Goal: Information Seeking & Learning: Learn about a topic

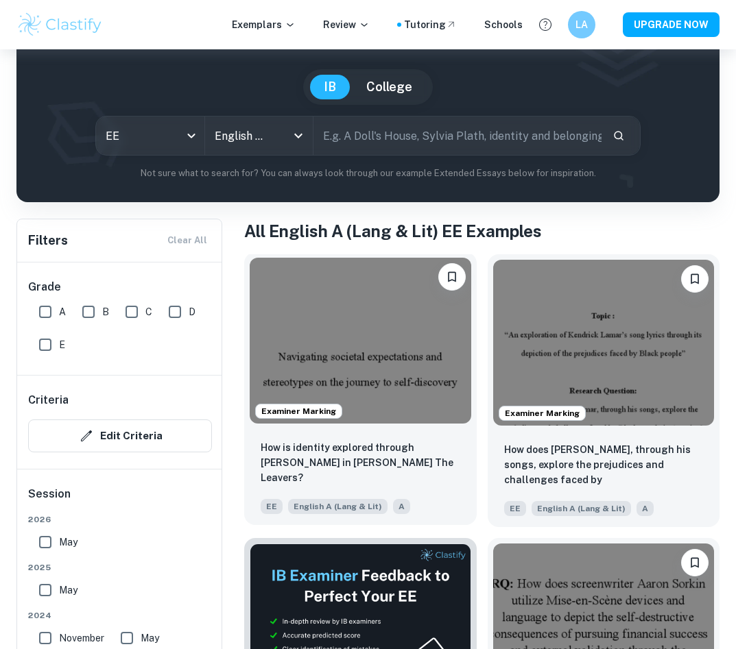
scroll to position [113, 0]
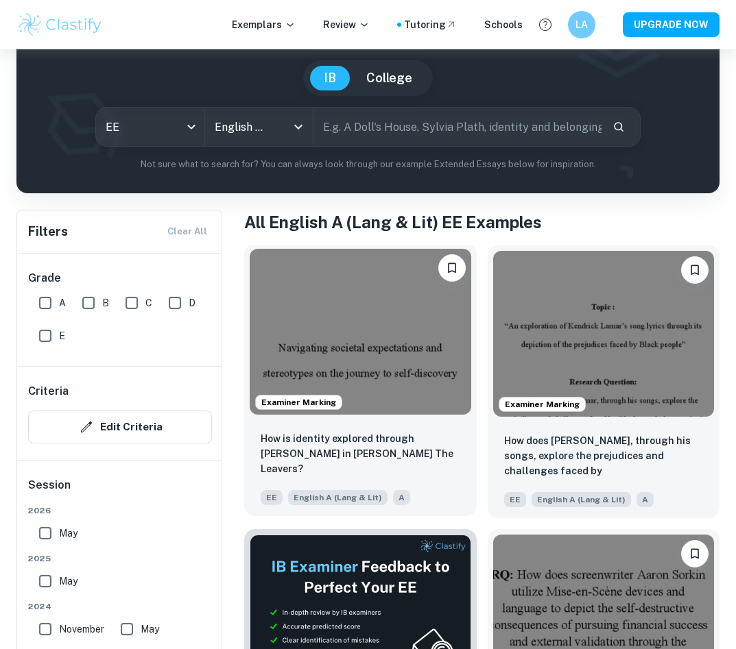
click at [389, 326] on img at bounding box center [360, 332] width 221 height 166
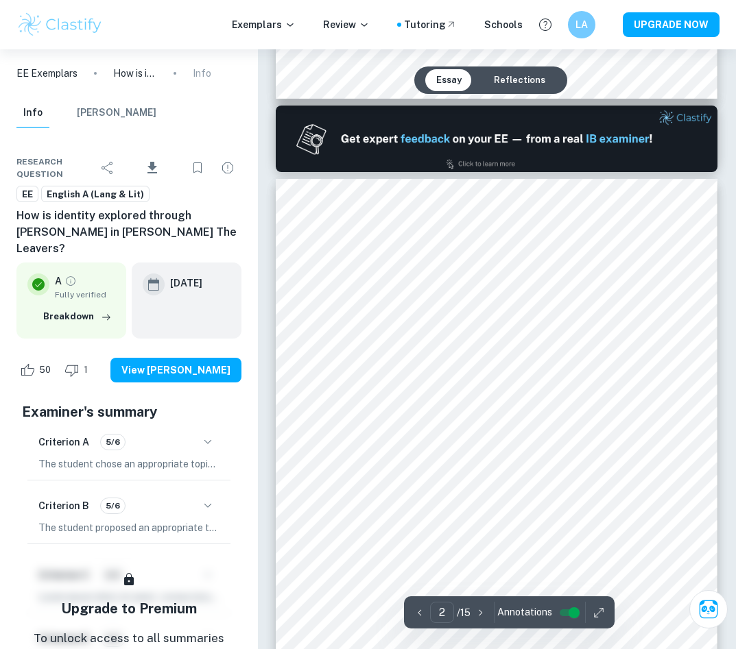
scroll to position [219, 0]
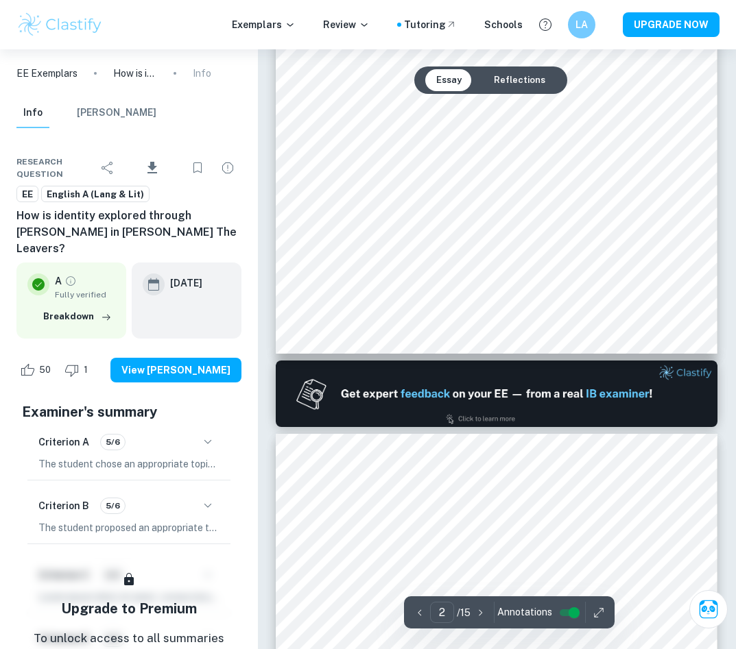
type input "1"
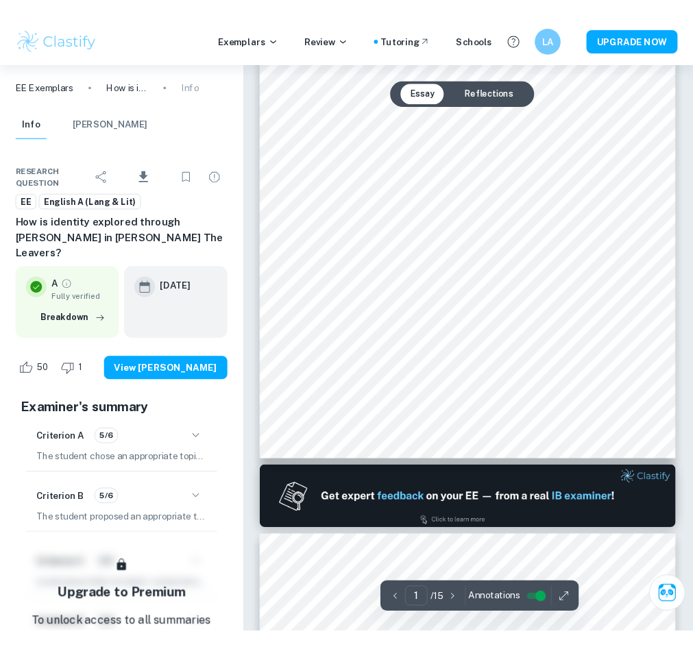
scroll to position [0, 0]
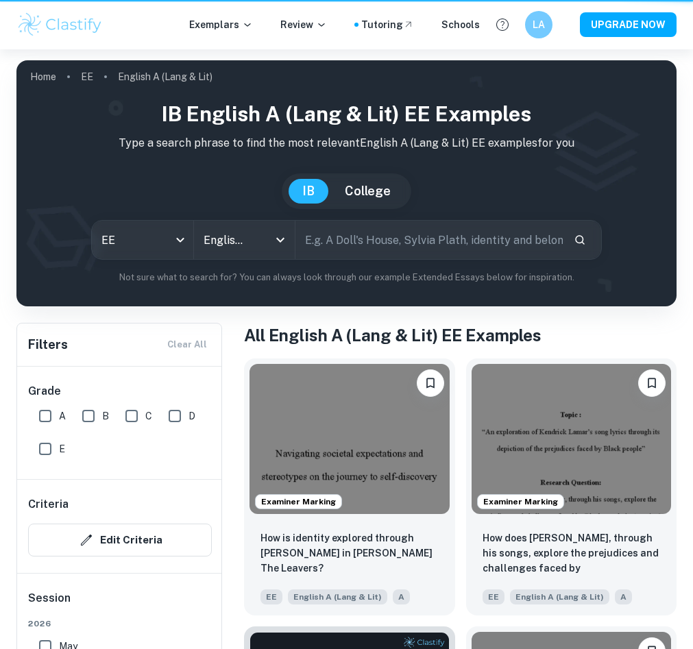
scroll to position [113, 0]
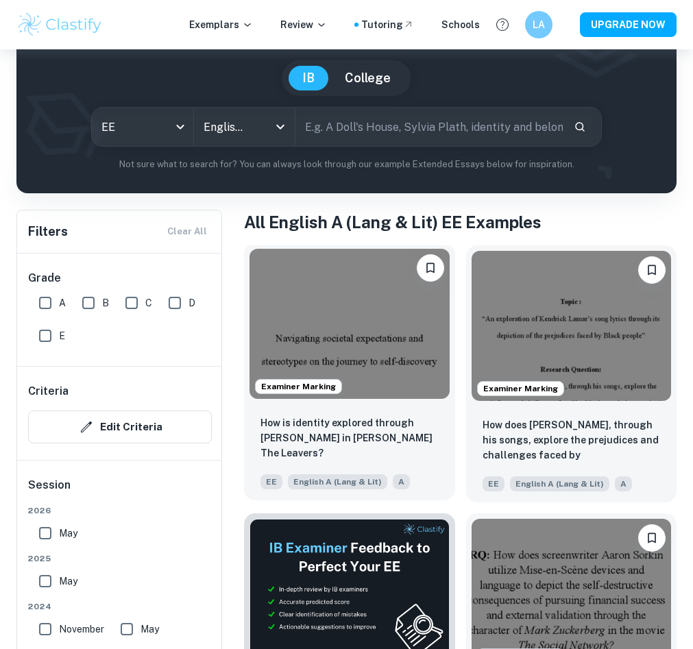
click at [321, 321] on img at bounding box center [350, 324] width 200 height 150
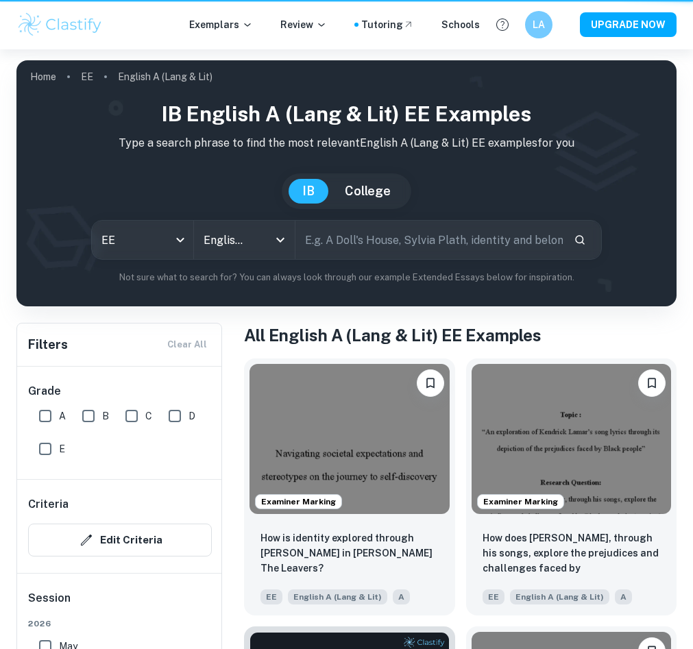
scroll to position [113, 0]
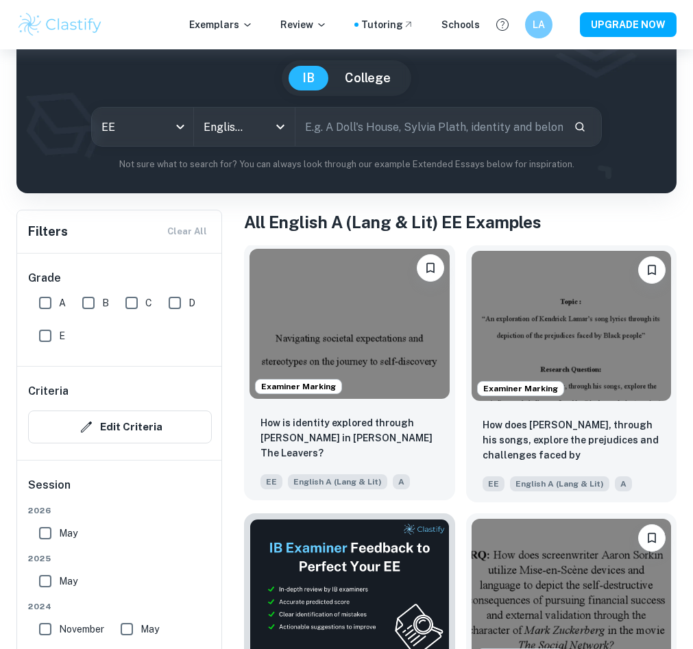
click at [358, 367] on img at bounding box center [350, 324] width 200 height 150
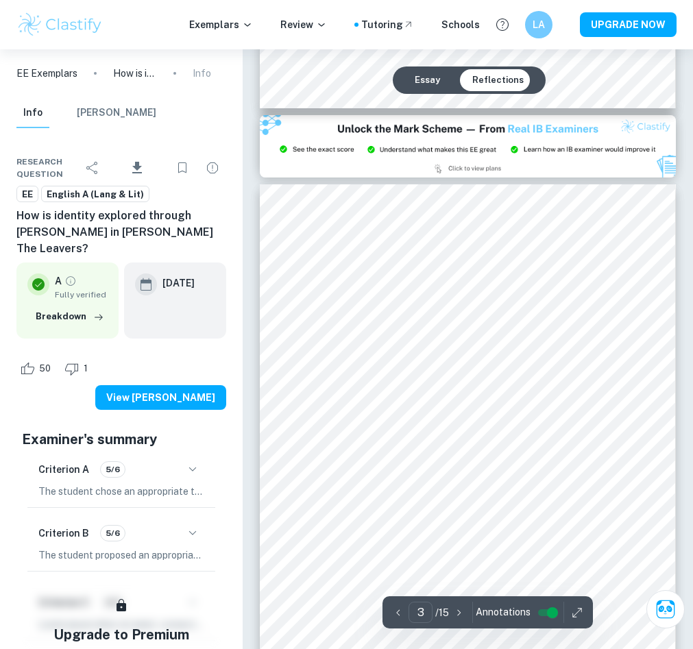
scroll to position [1207, 0]
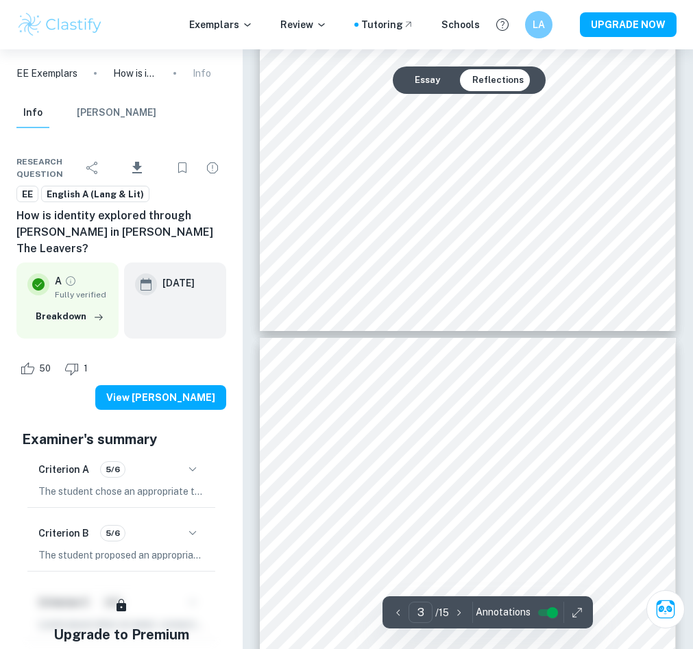
type input "4"
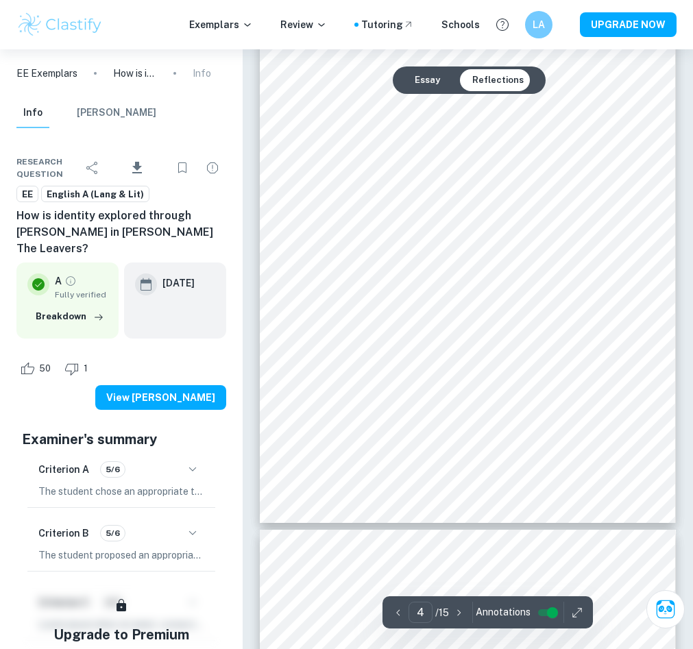
scroll to position [2056, 0]
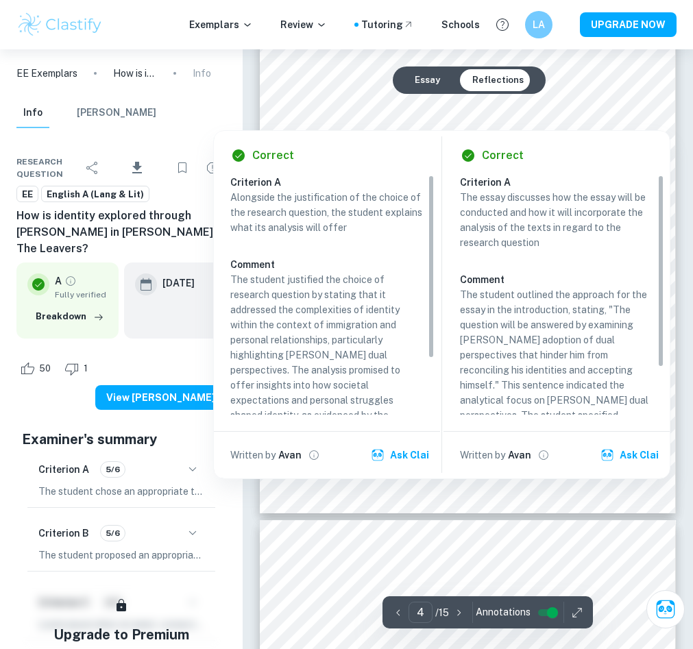
click at [419, 218] on p "Alongside the justification of the choice of the research question, the student…" at bounding box center [326, 212] width 193 height 45
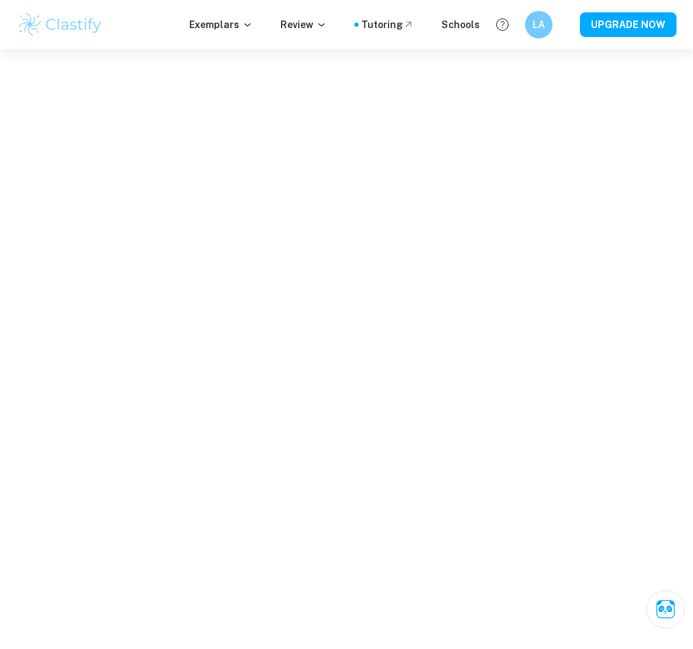
scroll to position [2044, 0]
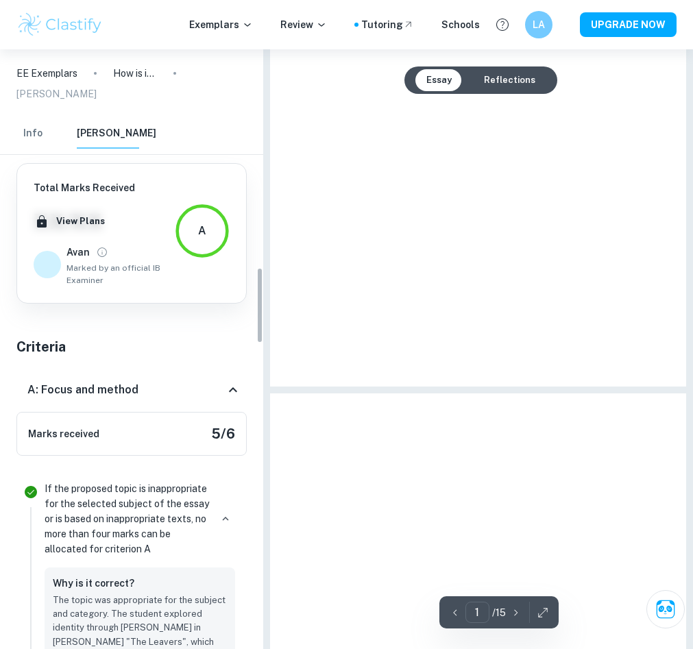
type input "4"
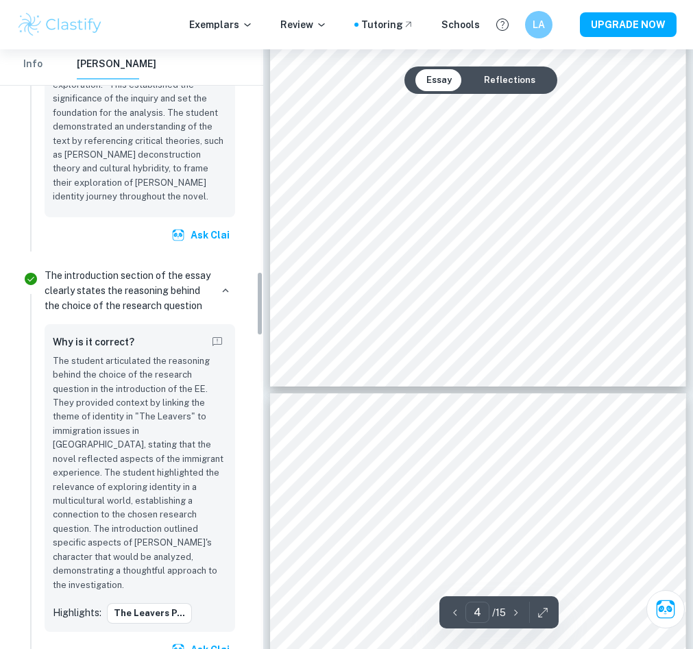
scroll to position [2064, 0]
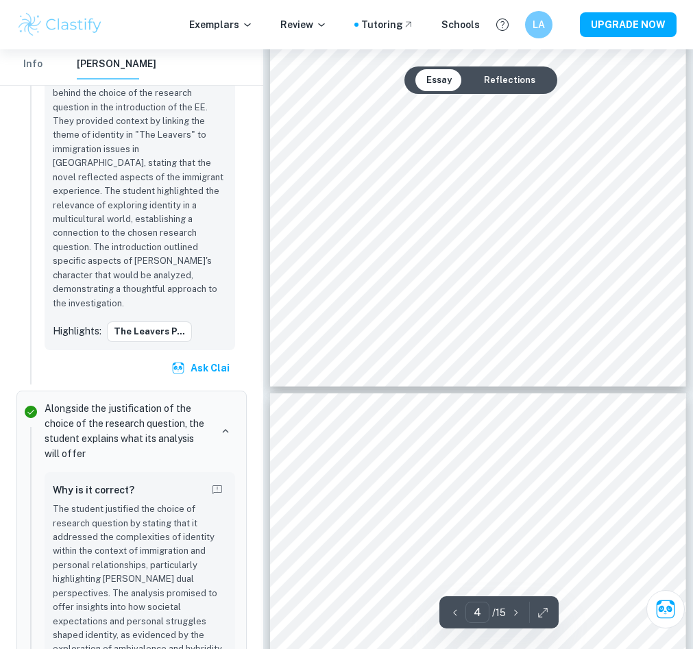
scroll to position [113, 0]
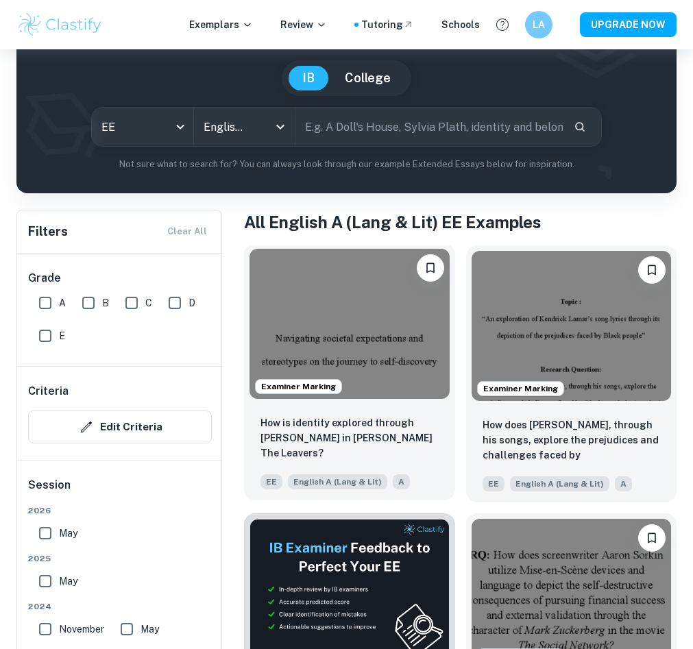
click at [396, 359] on img at bounding box center [350, 324] width 200 height 150
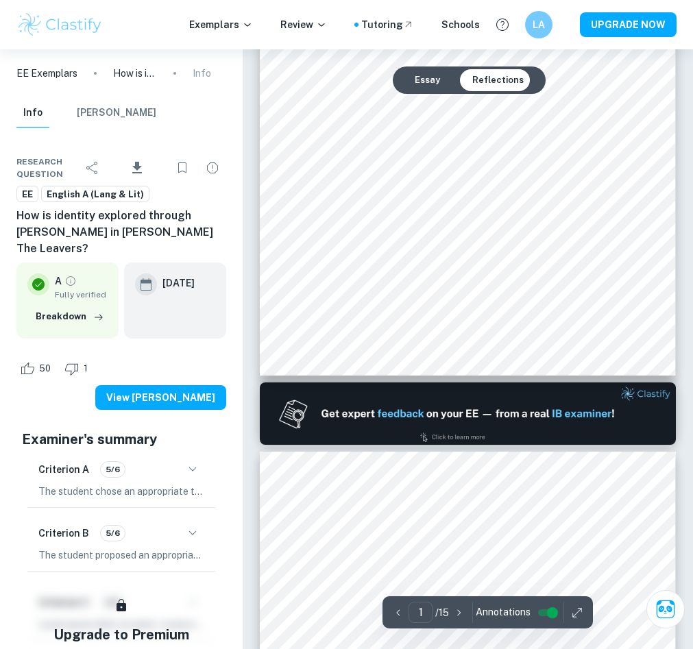
type input "2"
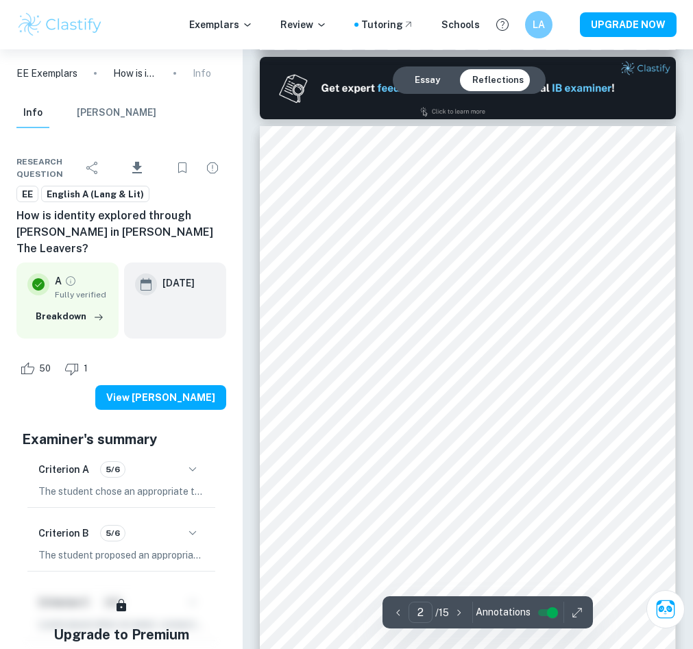
scroll to position [605, 0]
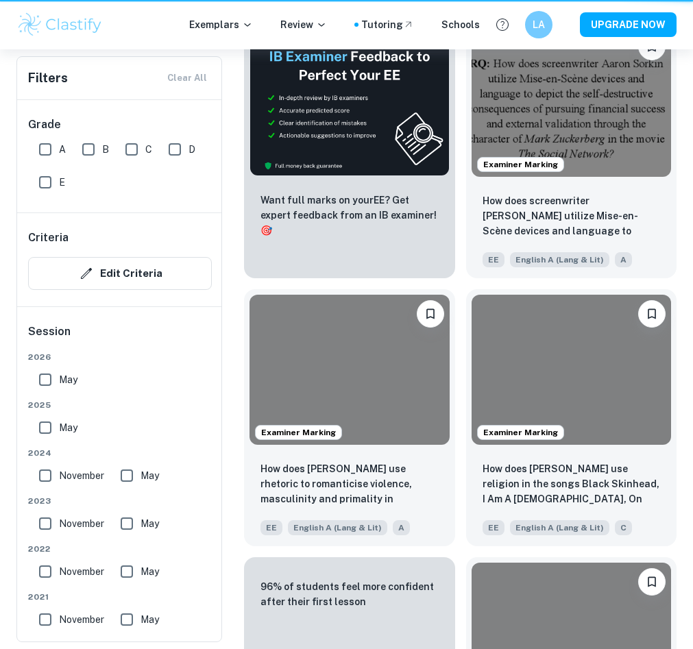
scroll to position [113, 0]
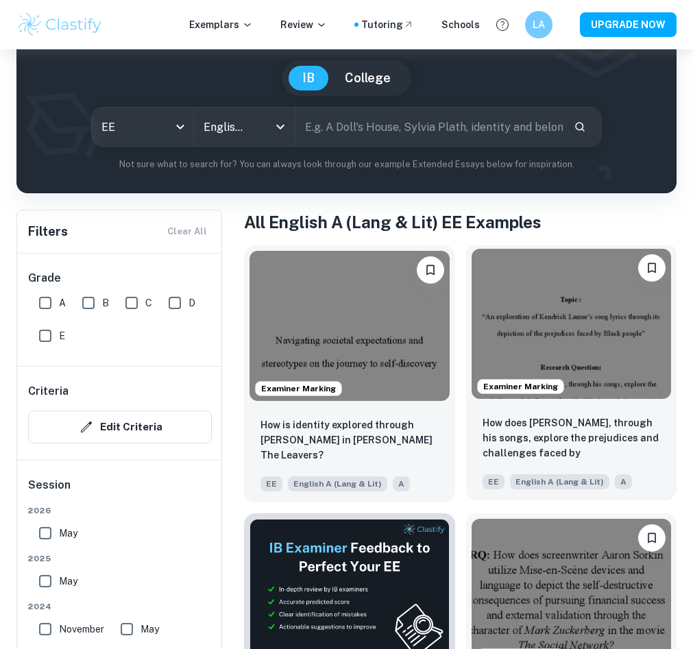
click at [540, 378] on img at bounding box center [572, 324] width 200 height 150
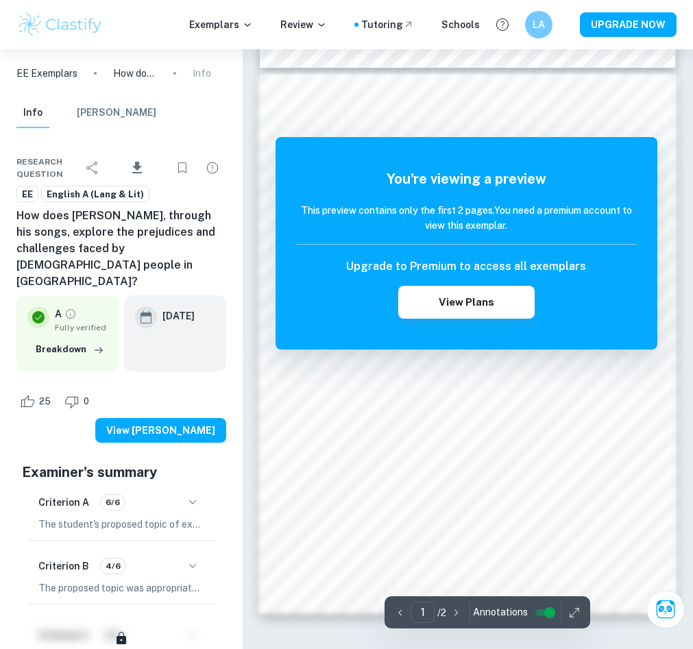
scroll to position [572, 0]
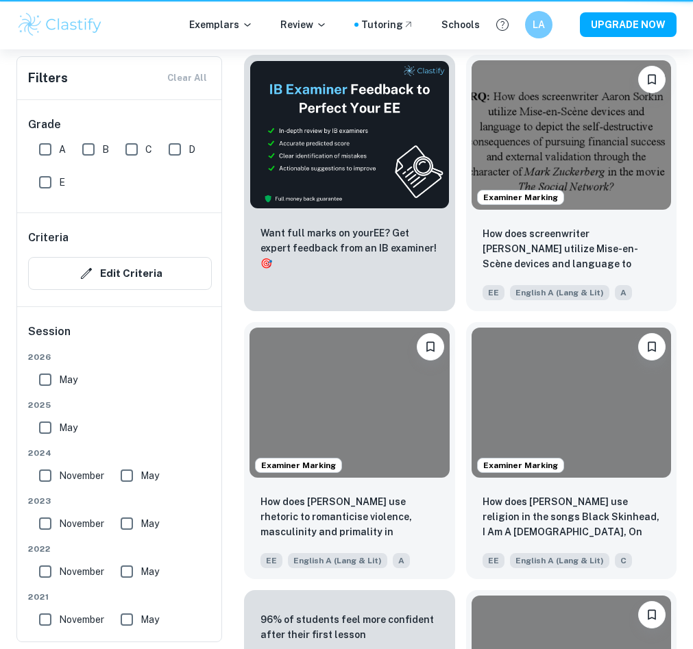
scroll to position [113, 0]
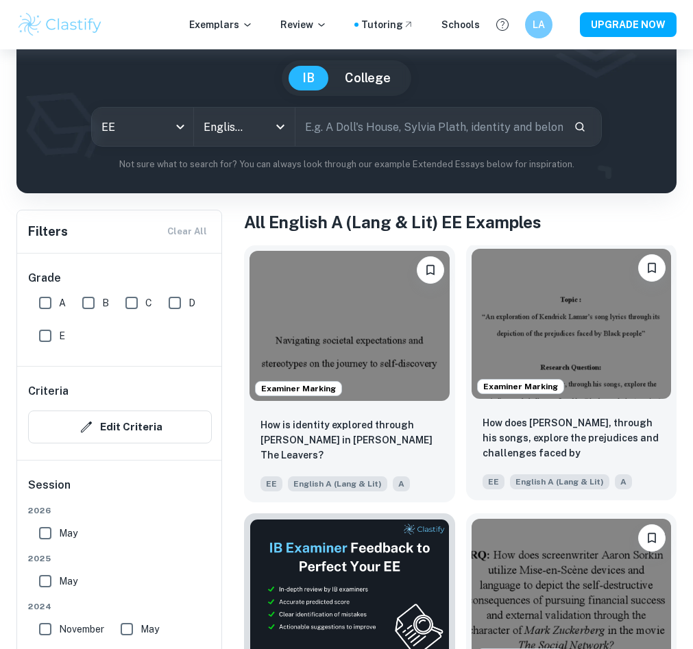
click at [535, 304] on img at bounding box center [572, 324] width 200 height 150
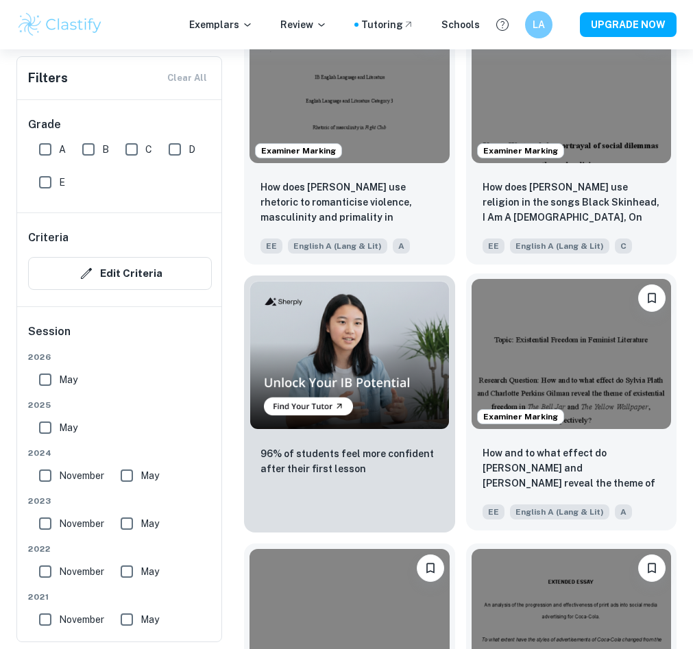
scroll to position [891, 0]
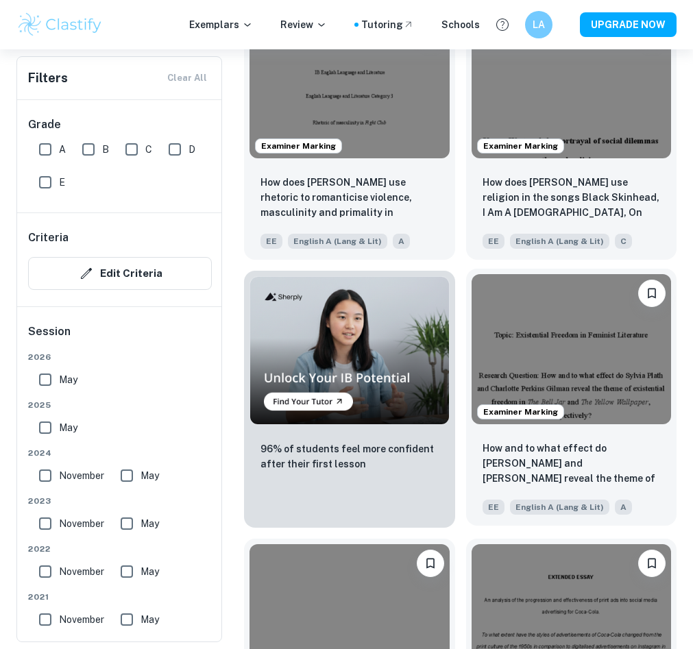
click at [602, 383] on img at bounding box center [572, 349] width 200 height 150
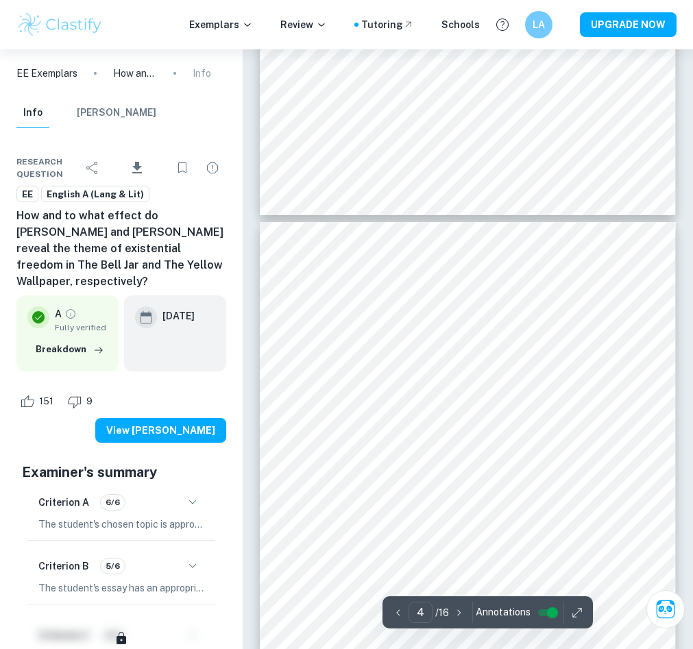
scroll to position [1632, 0]
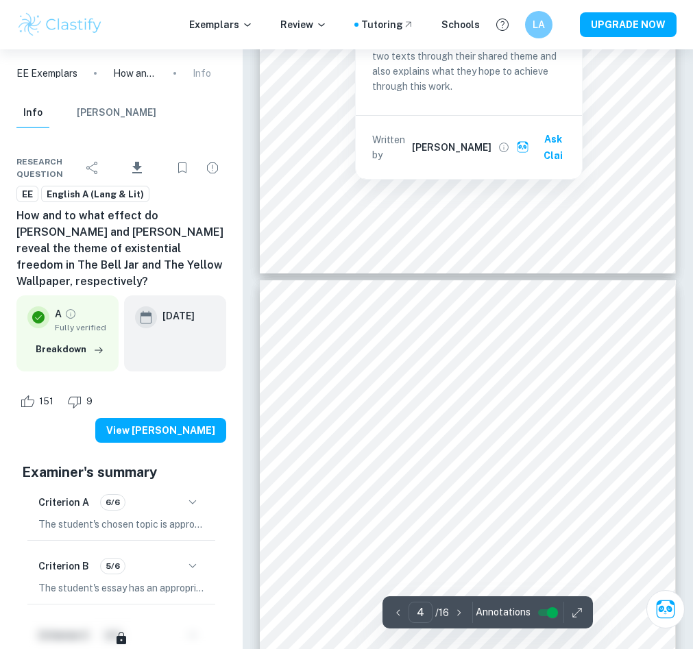
type input "5"
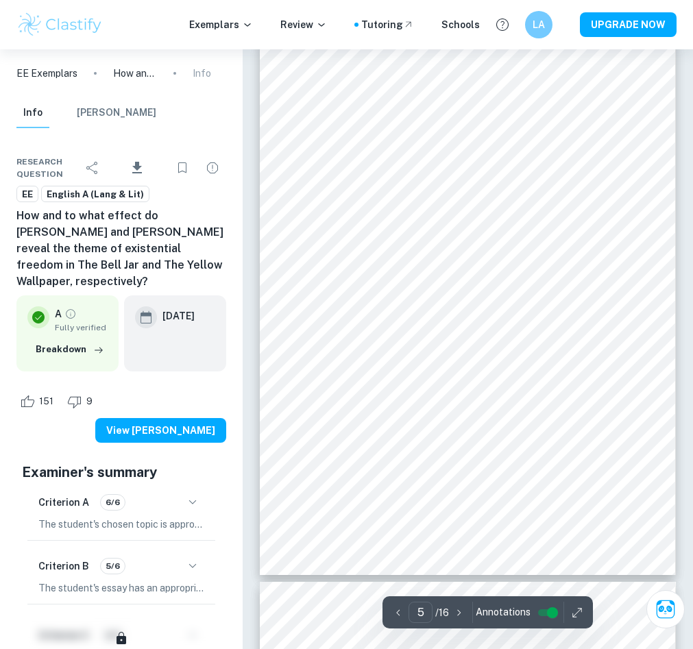
scroll to position [2373, 0]
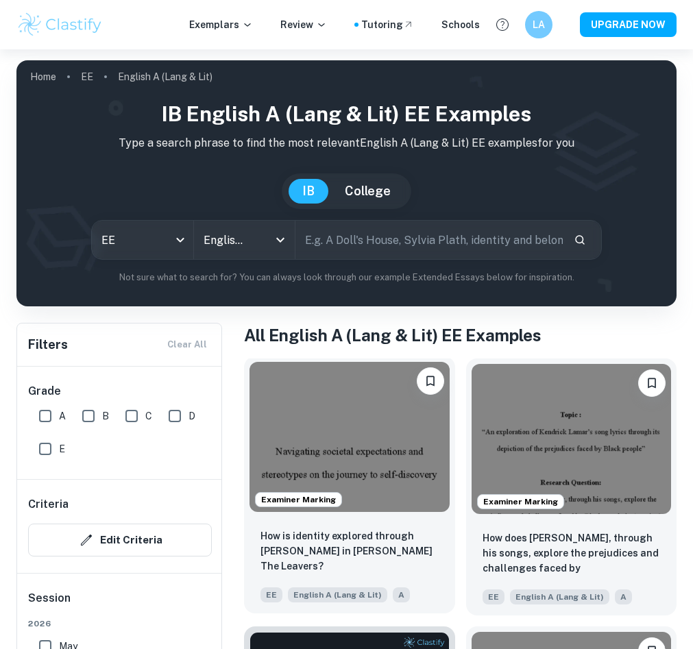
click at [345, 411] on img at bounding box center [350, 437] width 200 height 150
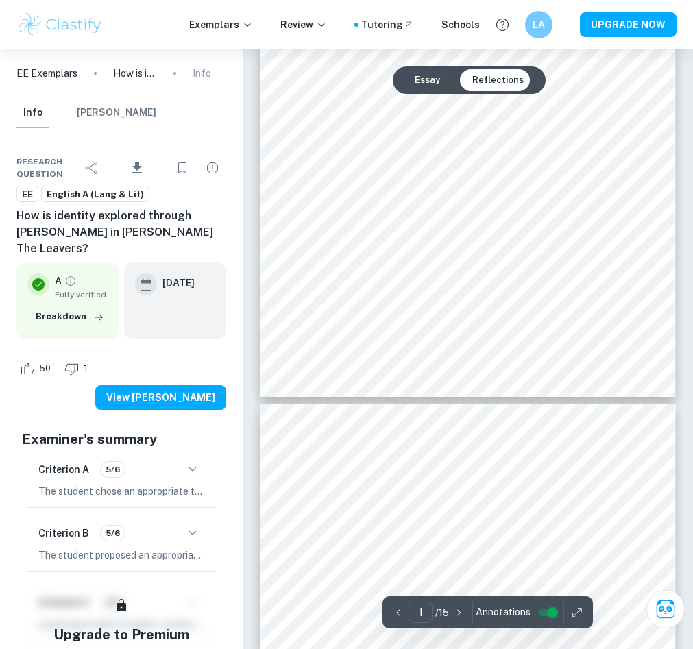
type input "2"
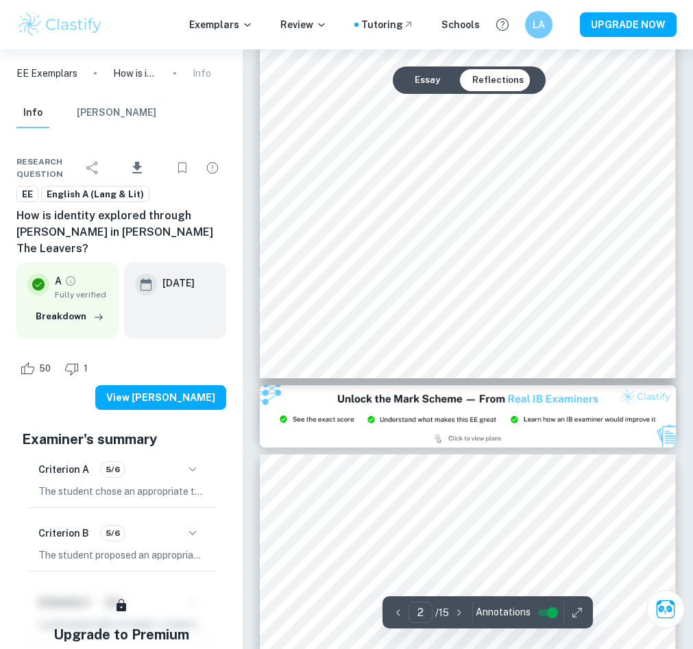
scroll to position [960, 0]
